Goal: Transaction & Acquisition: Purchase product/service

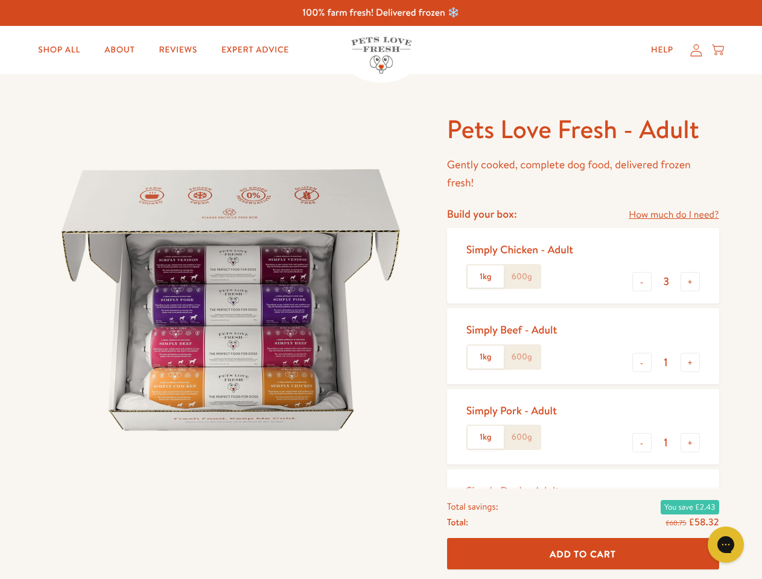
click at [381, 290] on img at bounding box center [230, 300] width 375 height 375
click at [673, 215] on link "How much do I need?" at bounding box center [673, 215] width 90 height 16
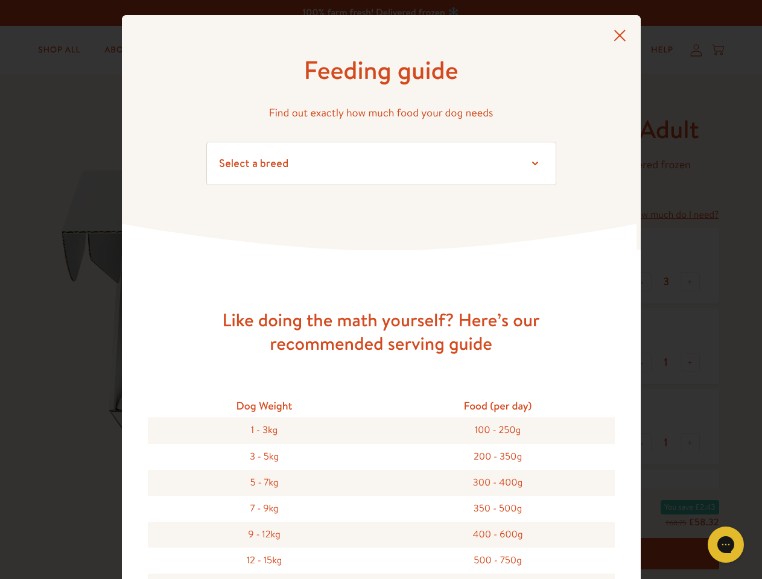
click at [642, 282] on div "Feeding guide Find out exactly how much food your dog needs Select a breed Affe…" at bounding box center [381, 289] width 762 height 579
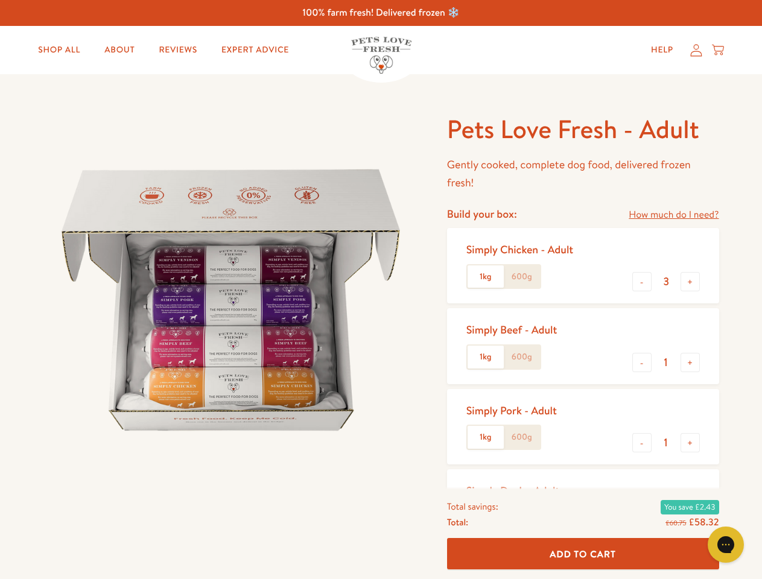
click at [690, 282] on button "+" at bounding box center [689, 281] width 19 height 19
type input "4"
click at [642, 362] on button "-" at bounding box center [641, 362] width 19 height 19
click at [690, 362] on button "+" at bounding box center [689, 362] width 19 height 19
type input "1"
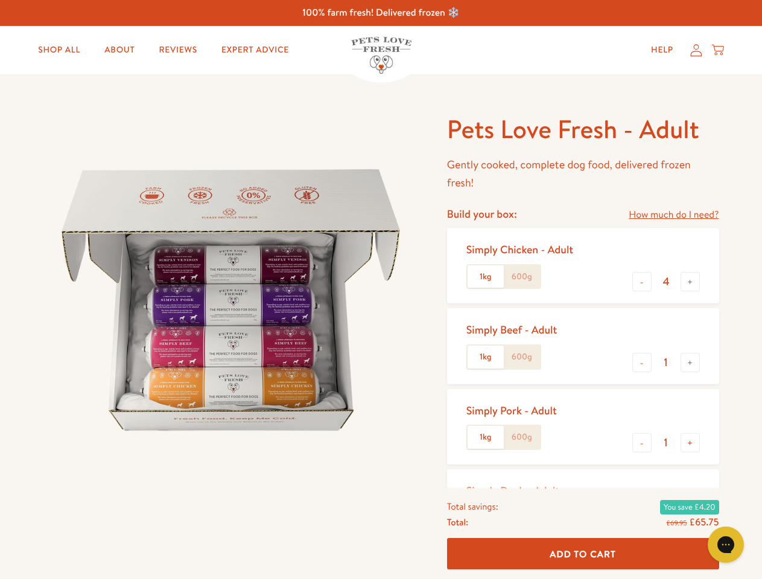
click at [642, 443] on button "-" at bounding box center [641, 442] width 19 height 19
click at [690, 443] on button "+" at bounding box center [689, 442] width 19 height 19
type input "1"
